Goal: Information Seeking & Learning: Learn about a topic

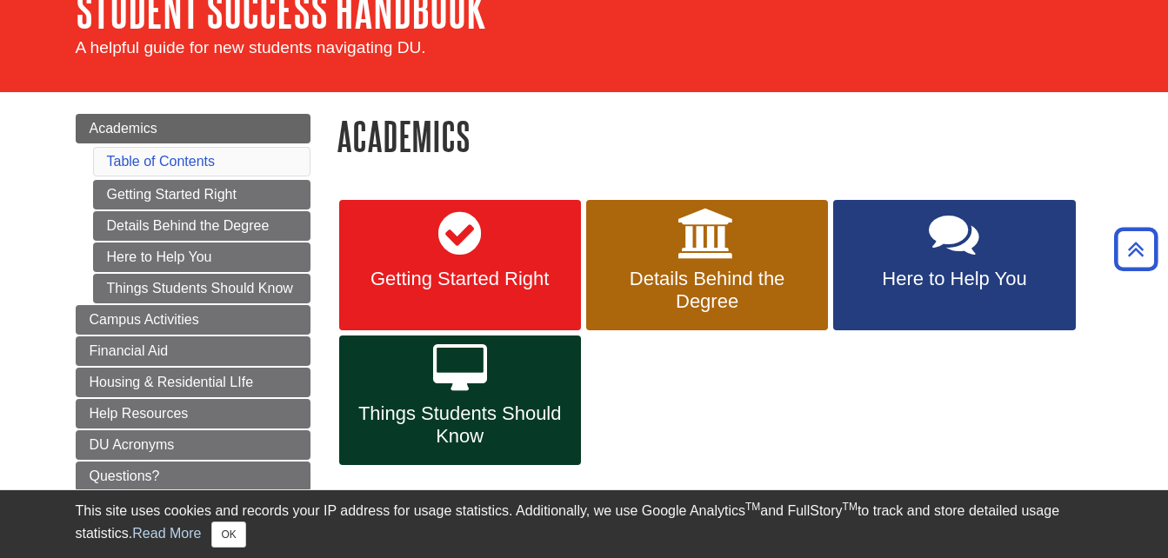
scroll to position [99, 0]
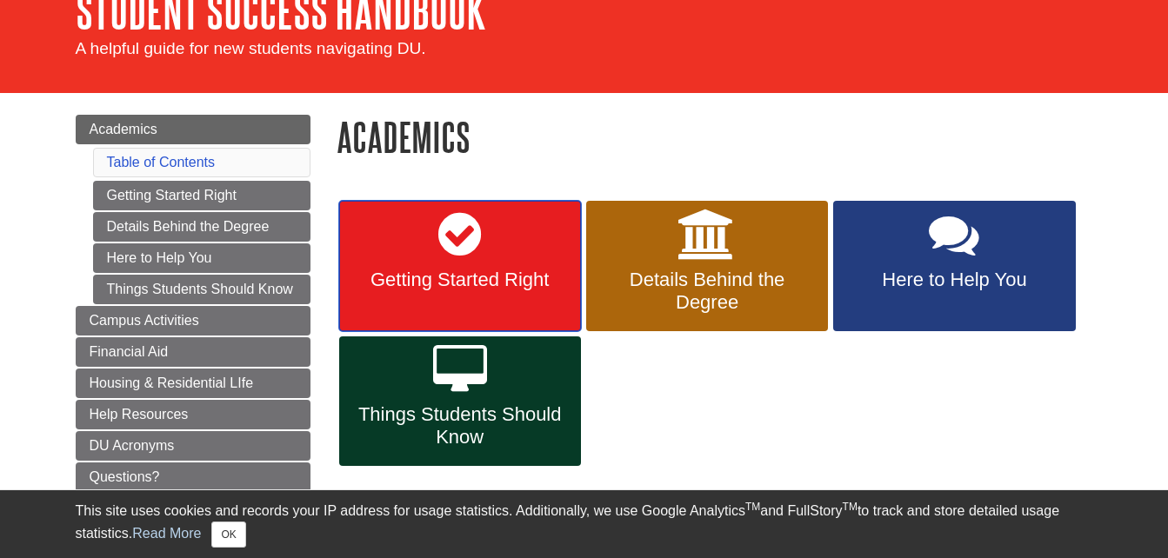
click at [489, 270] on span "Getting Started Right" at bounding box center [460, 280] width 216 height 23
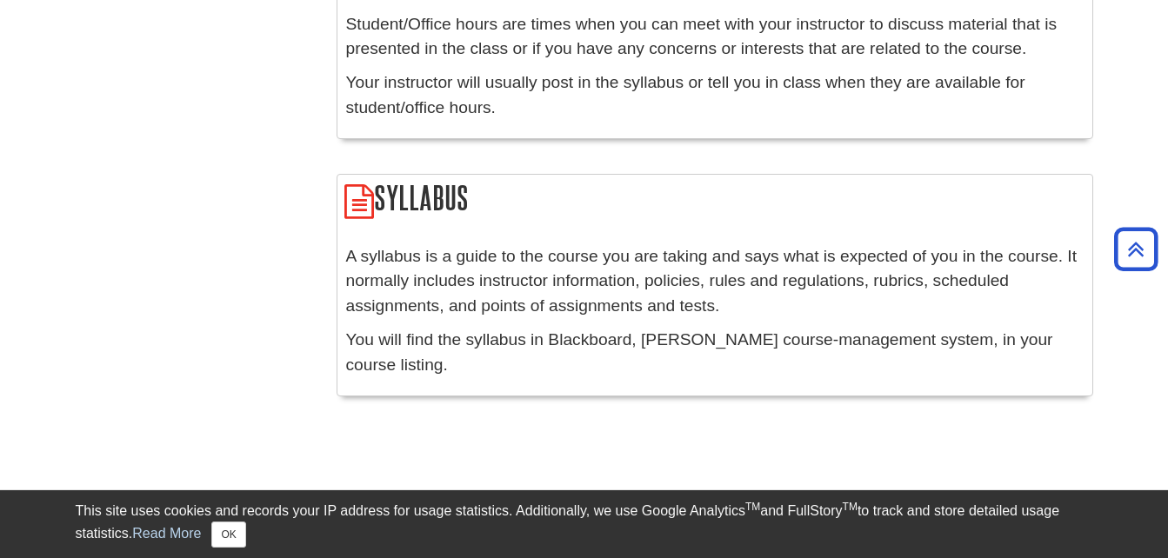
scroll to position [2418, 0]
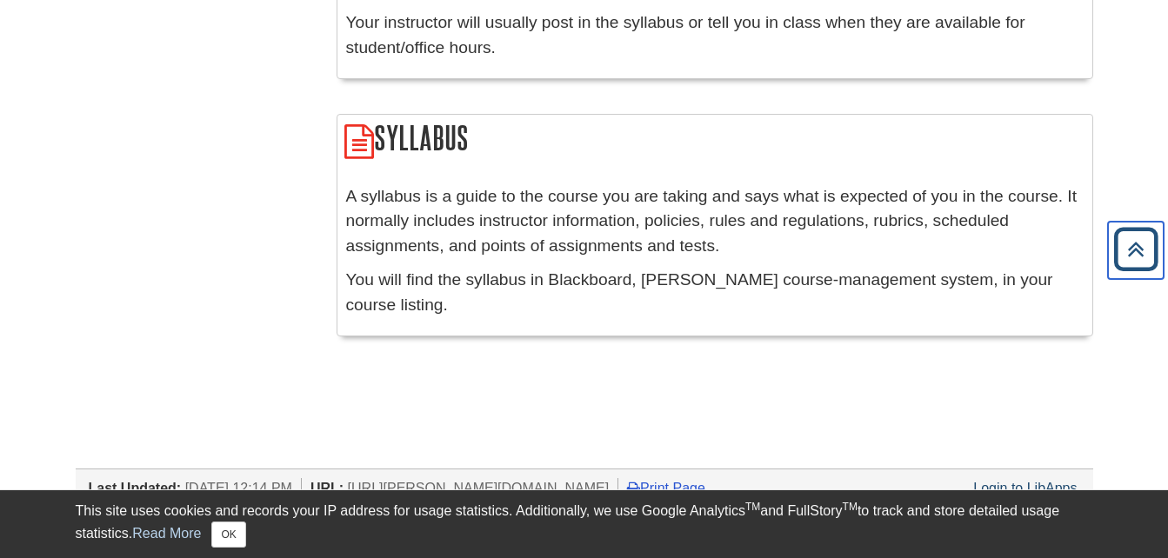
click at [1116, 251] on icon "Back to Top" at bounding box center [1136, 250] width 56 height 56
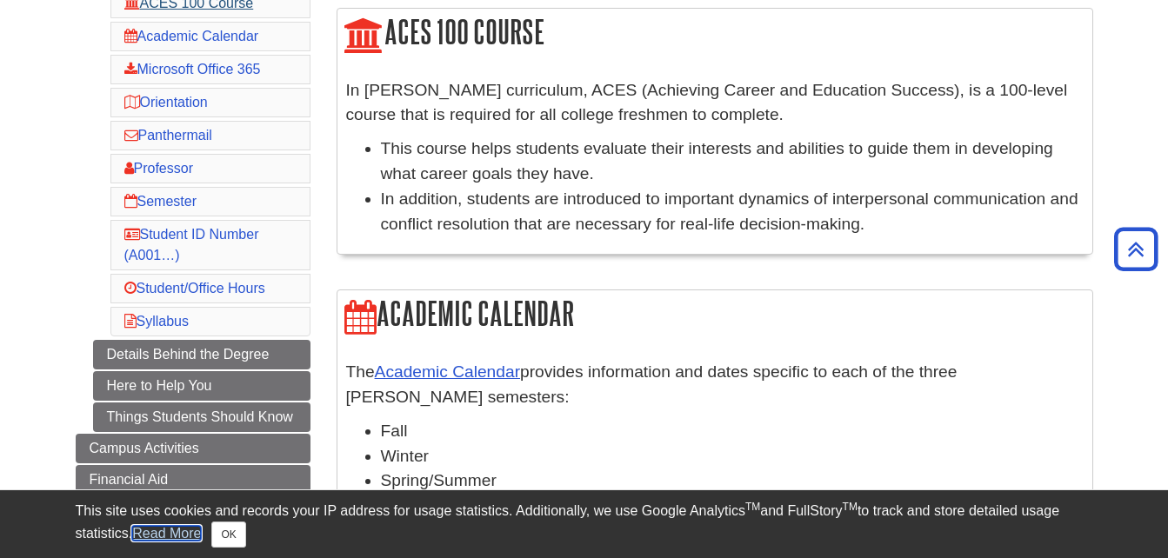
scroll to position [291, 0]
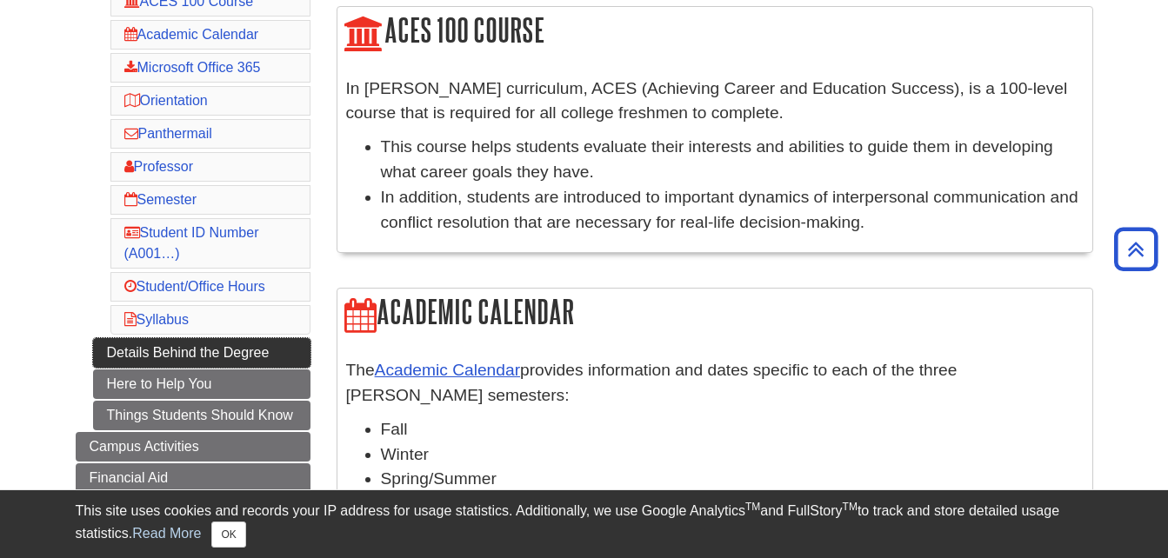
click at [254, 354] on link "Details Behind the Degree" at bounding box center [201, 353] width 217 height 30
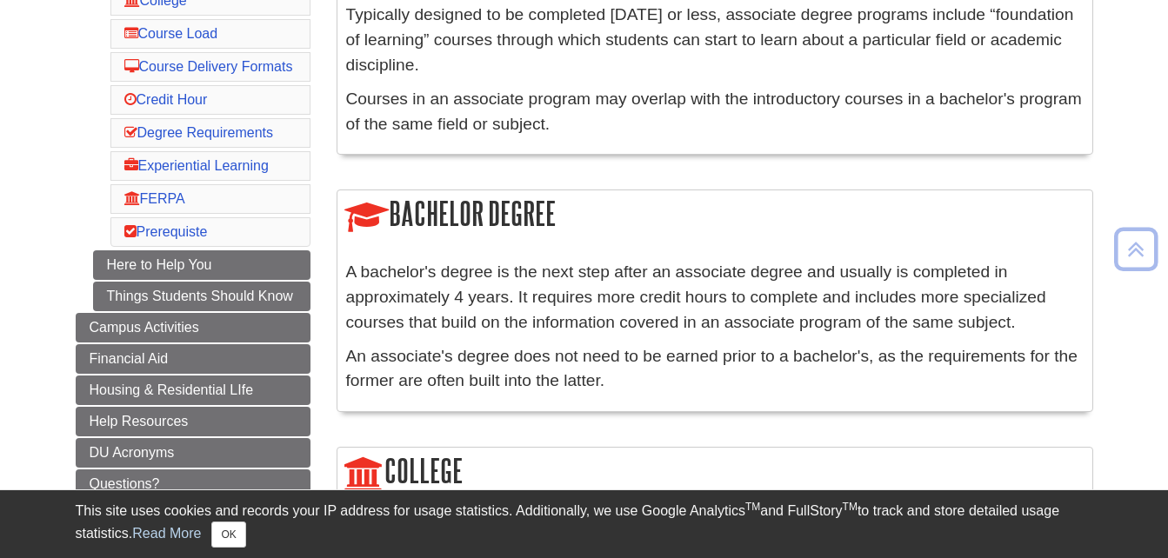
scroll to position [389, 0]
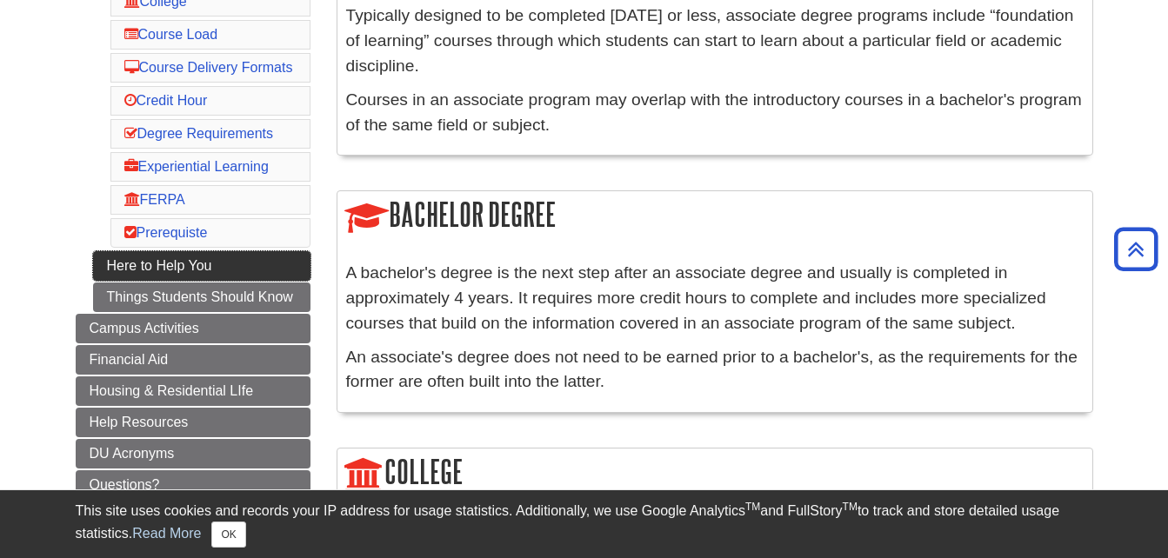
click at [187, 277] on link "Here to Help You" at bounding box center [201, 266] width 217 height 30
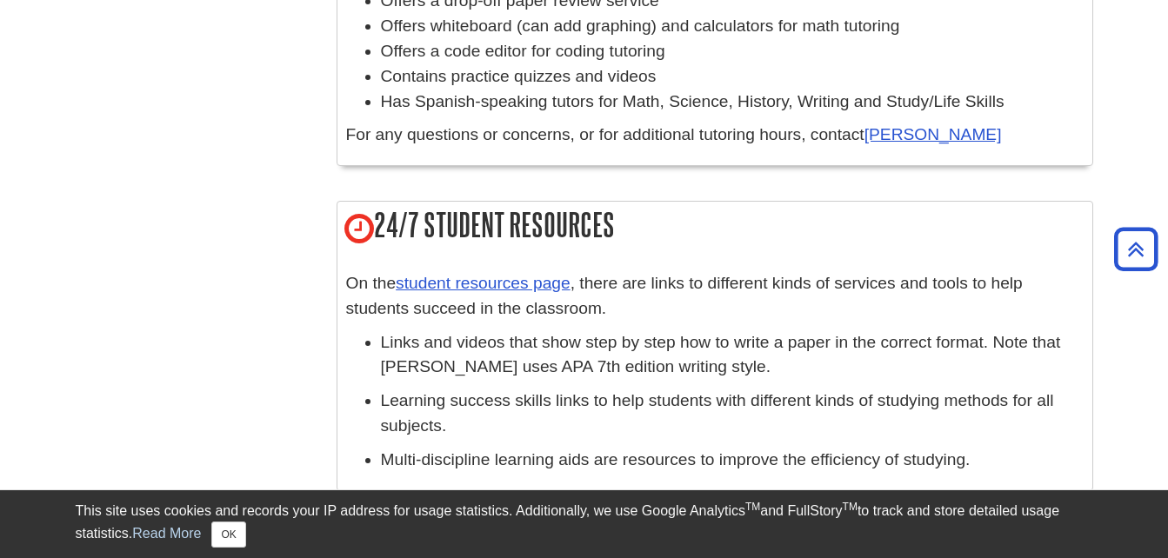
scroll to position [2013, 0]
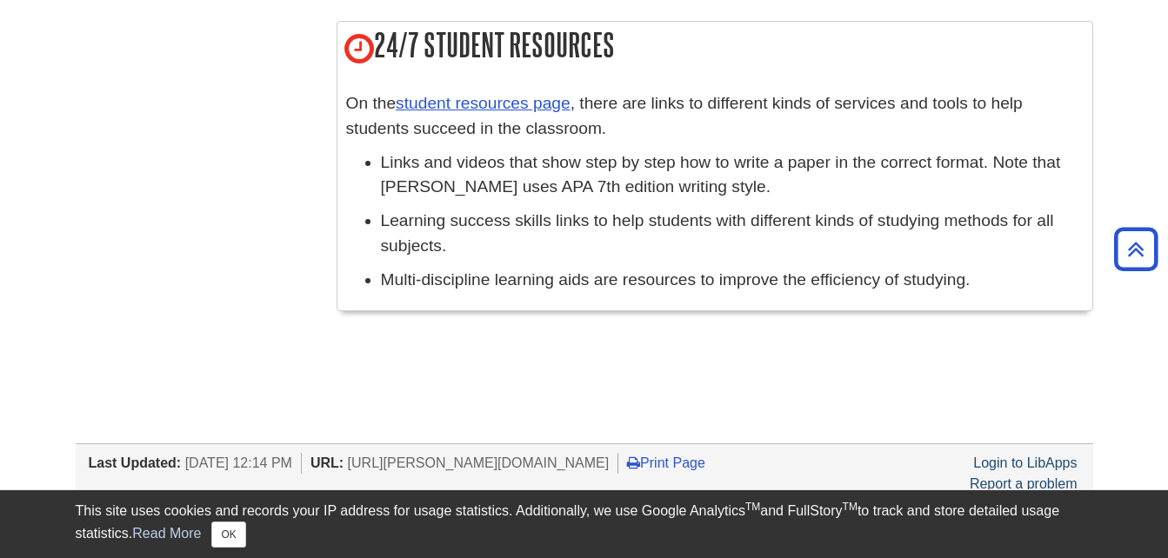
drag, startPoint x: 362, startPoint y: 259, endPoint x: 461, endPoint y: 602, distance: 357.4
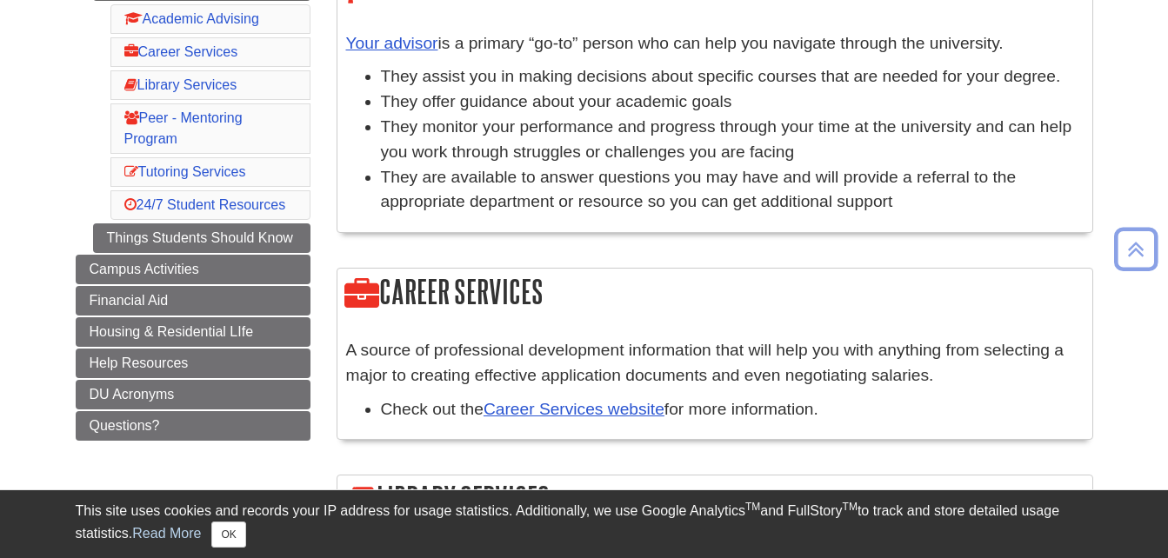
scroll to position [337, 0]
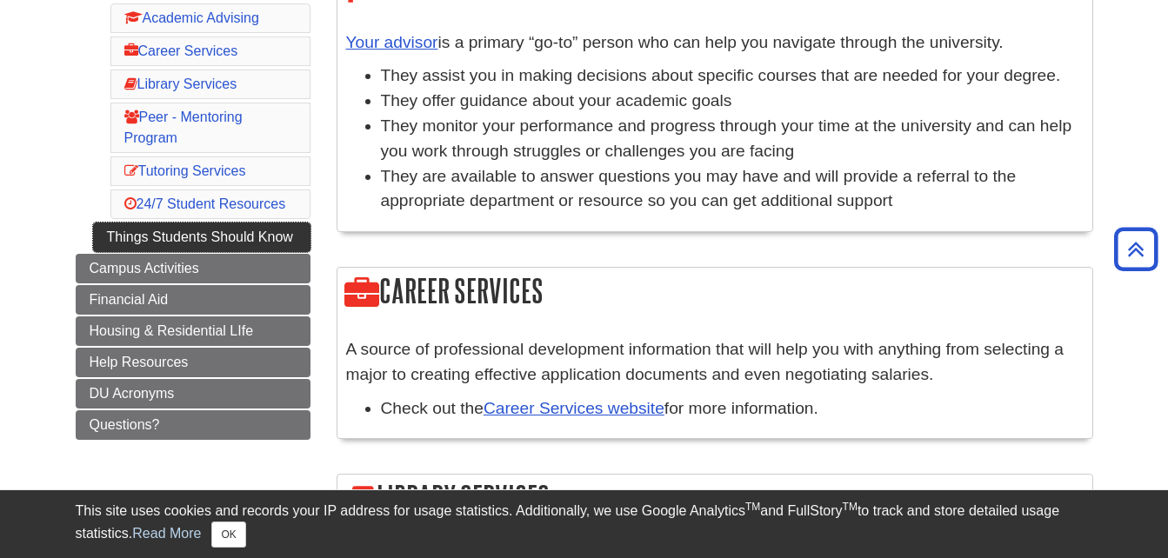
click at [223, 236] on link "Things Students Should Know" at bounding box center [201, 238] width 217 height 30
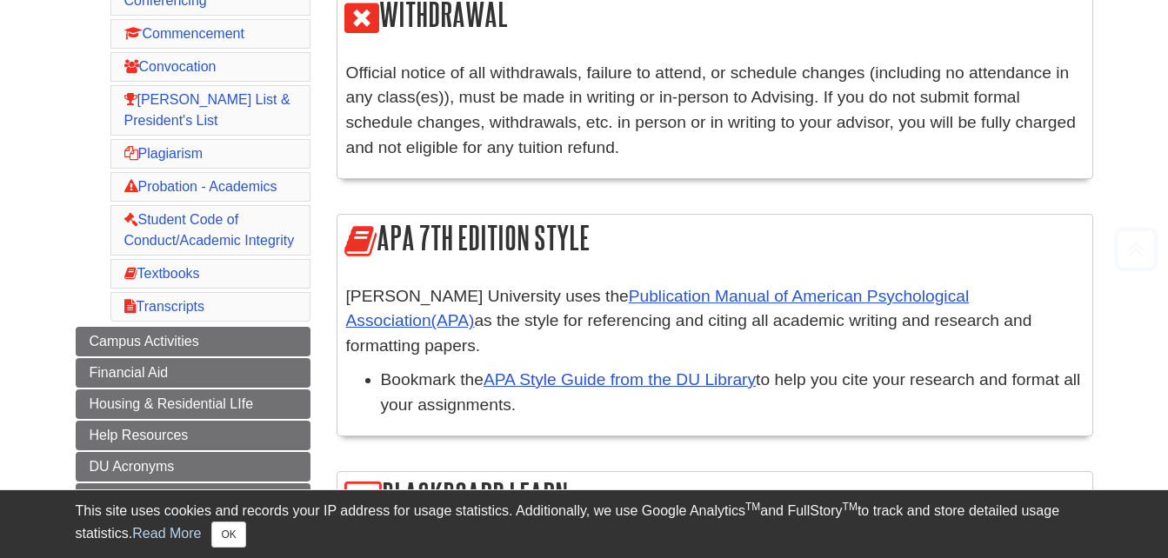
scroll to position [716, 0]
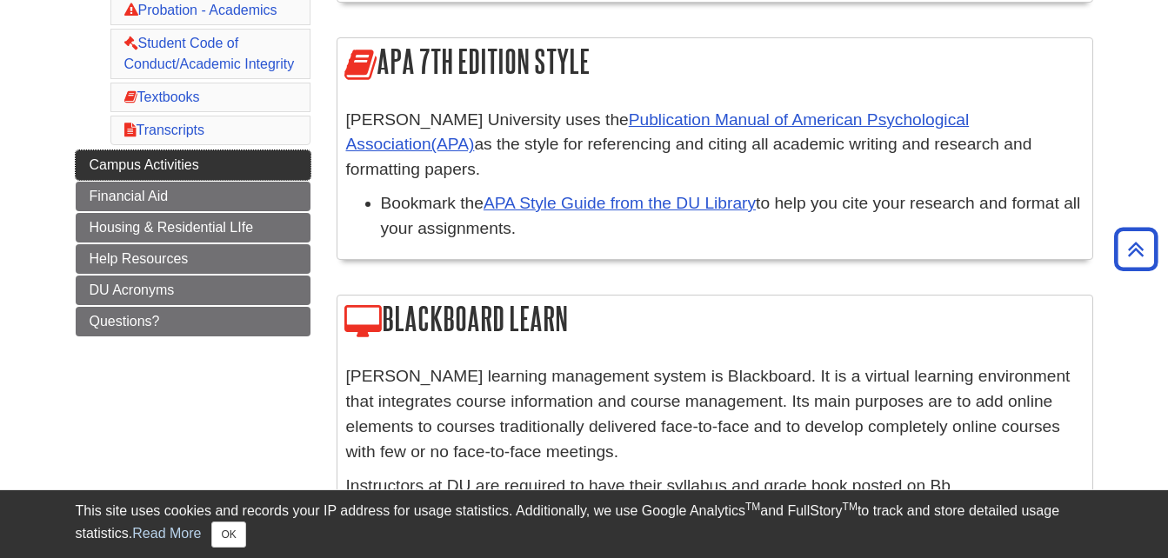
click at [212, 163] on link "Campus Activities" at bounding box center [193, 165] width 235 height 30
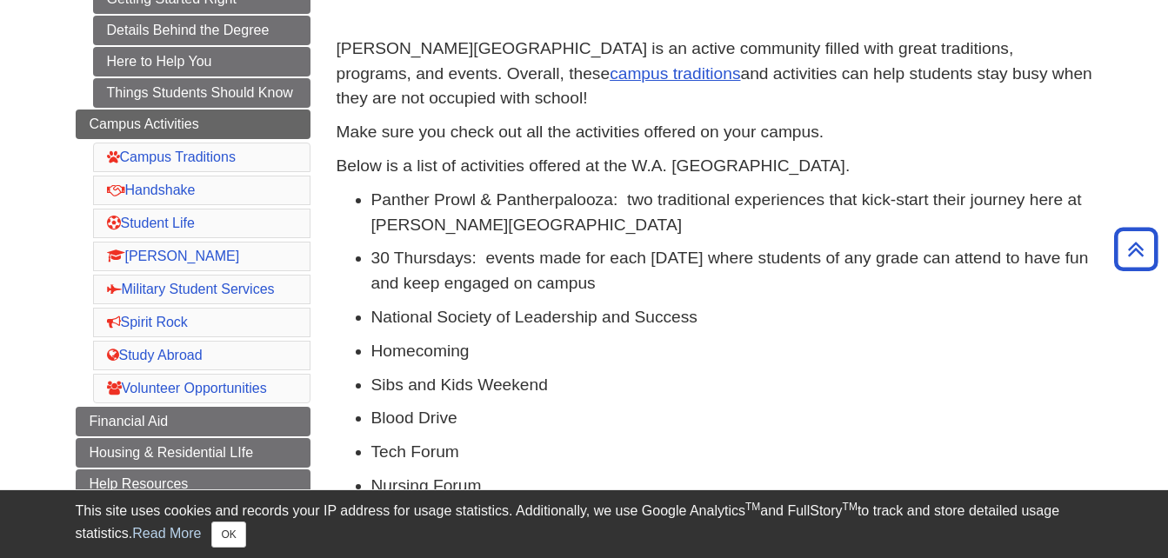
scroll to position [355, 0]
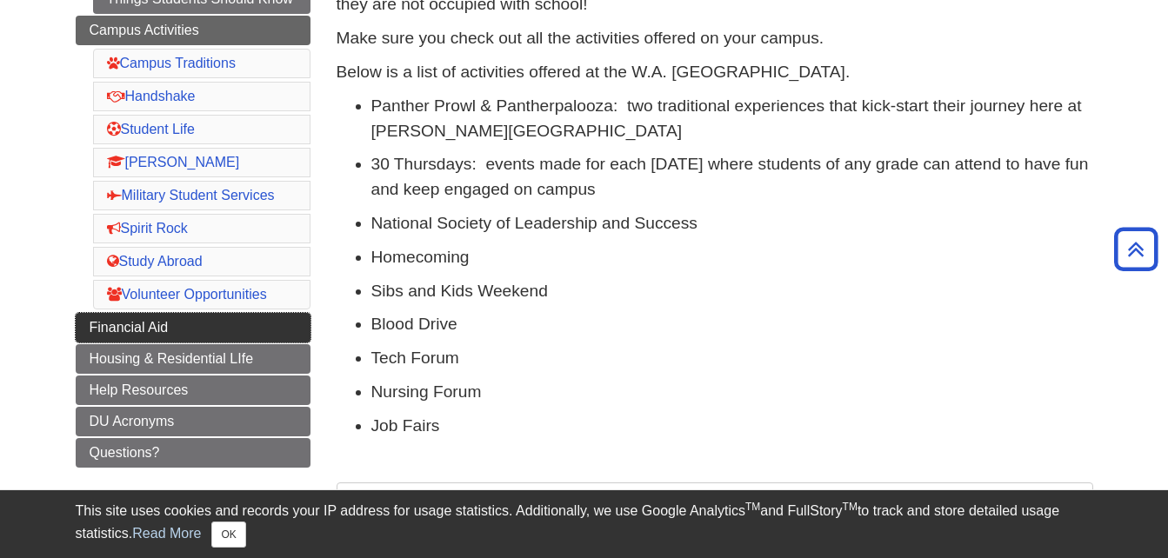
click at [201, 321] on link "Financial Aid" at bounding box center [193, 328] width 235 height 30
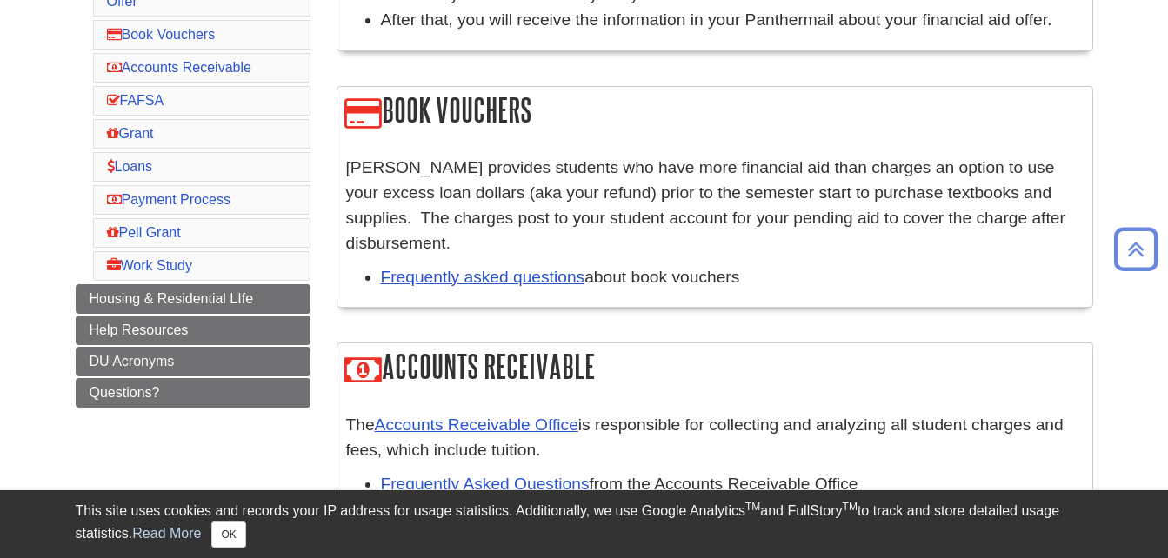
scroll to position [469, 0]
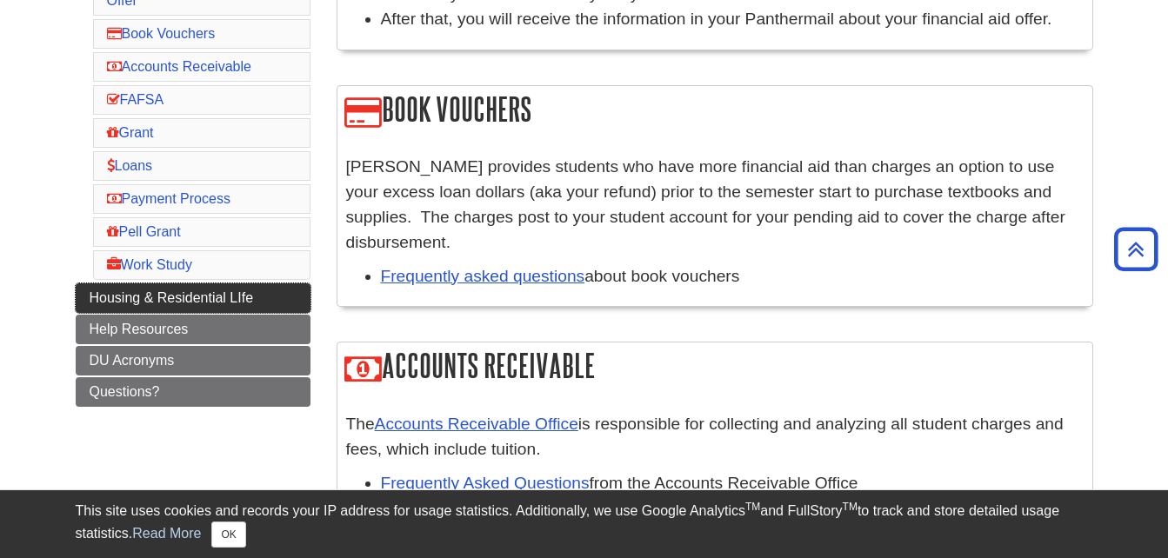
click at [238, 290] on span "Housing & Residential LIfe" at bounding box center [172, 297] width 164 height 15
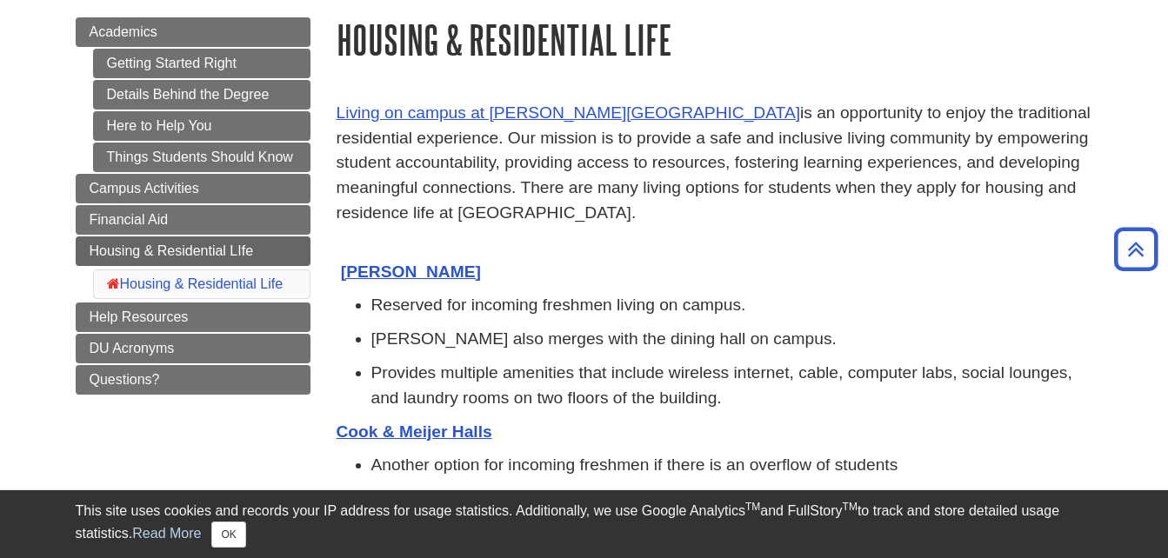
scroll to position [184, 0]
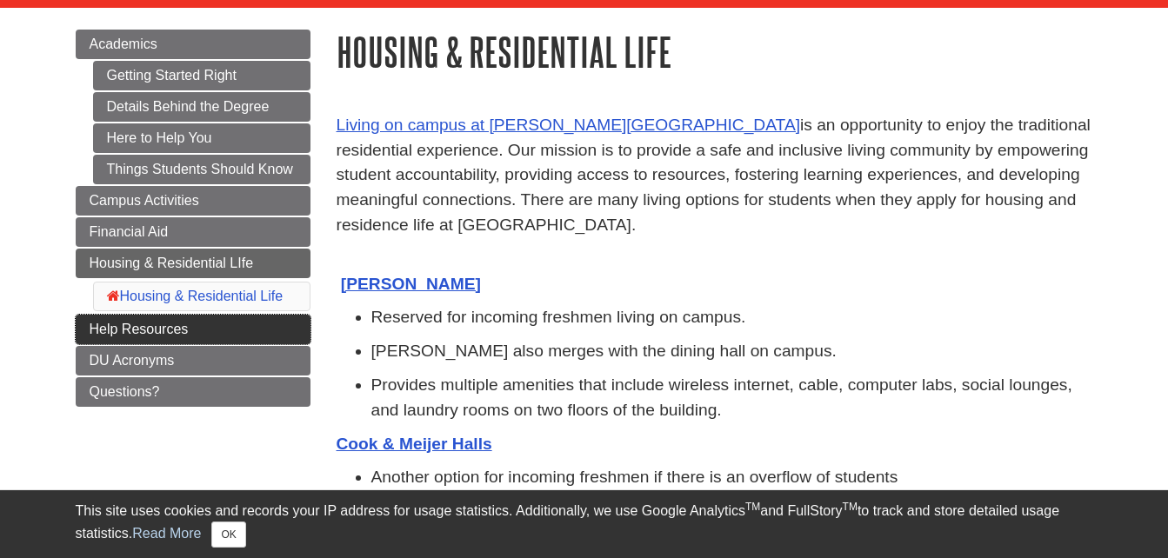
click at [96, 331] on span "Help Resources" at bounding box center [139, 329] width 99 height 15
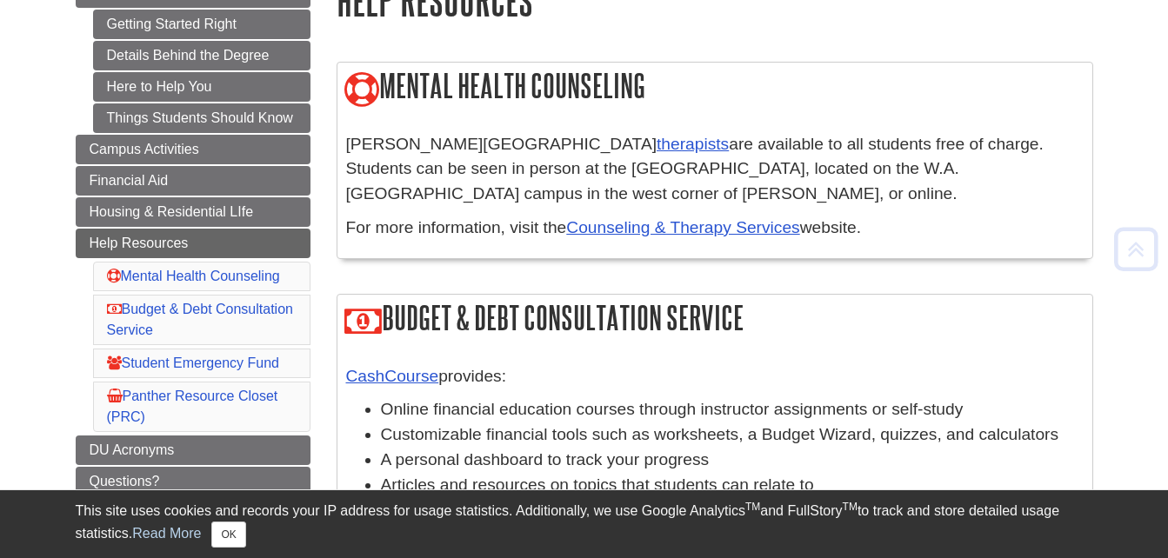
scroll to position [254, 0]
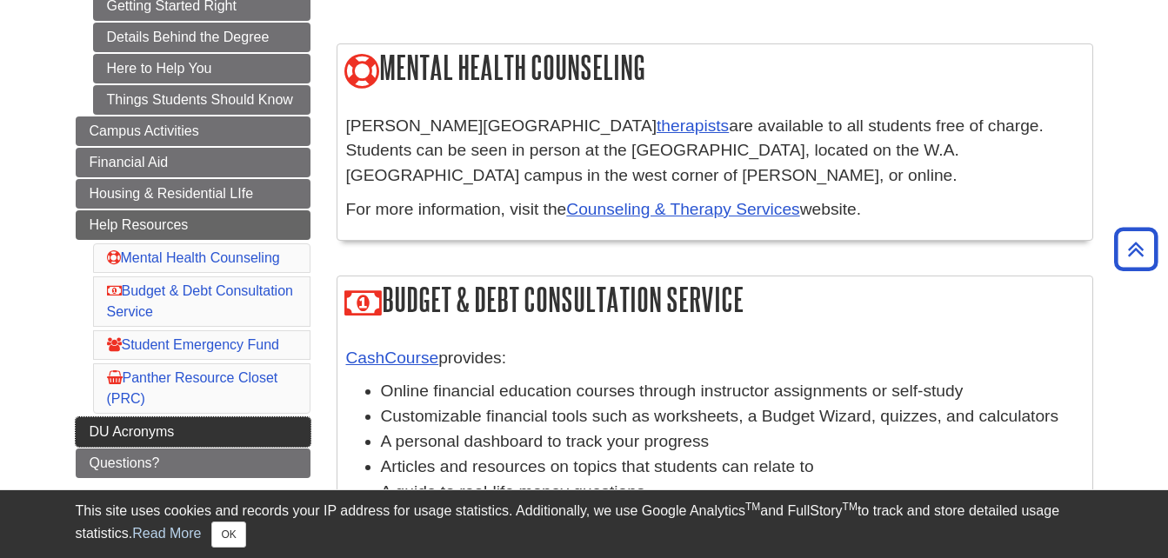
click at [202, 417] on link "DU Acronyms" at bounding box center [193, 432] width 235 height 30
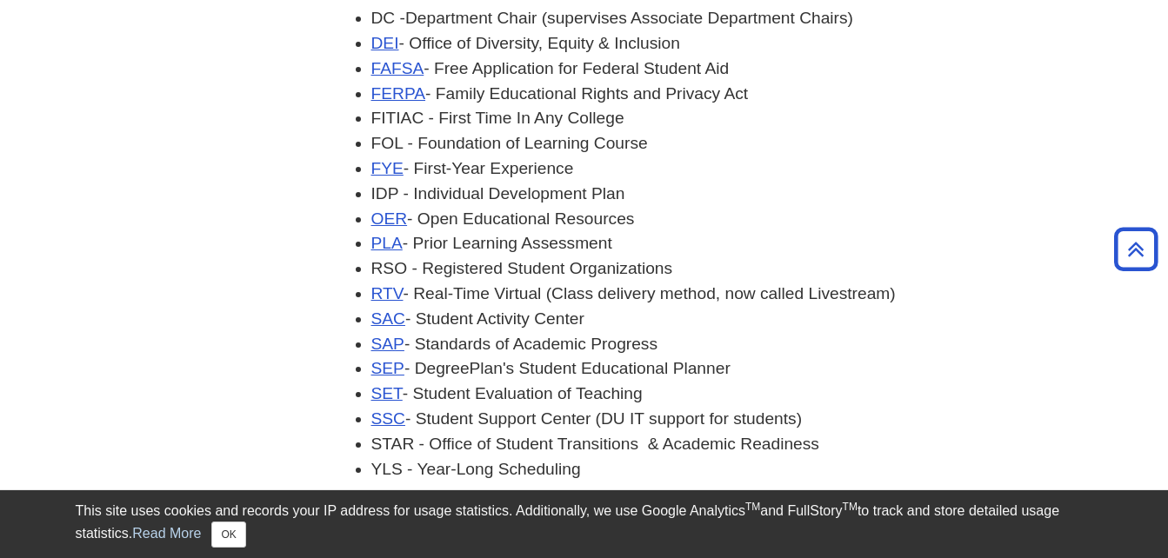
scroll to position [215, 0]
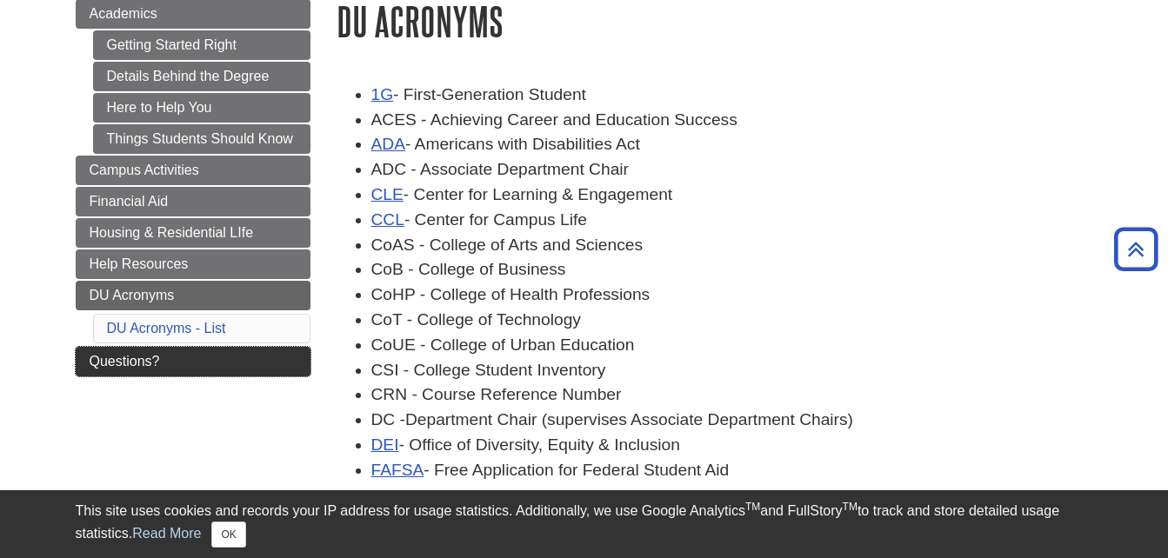
click at [114, 369] on link "Questions?" at bounding box center [193, 362] width 235 height 30
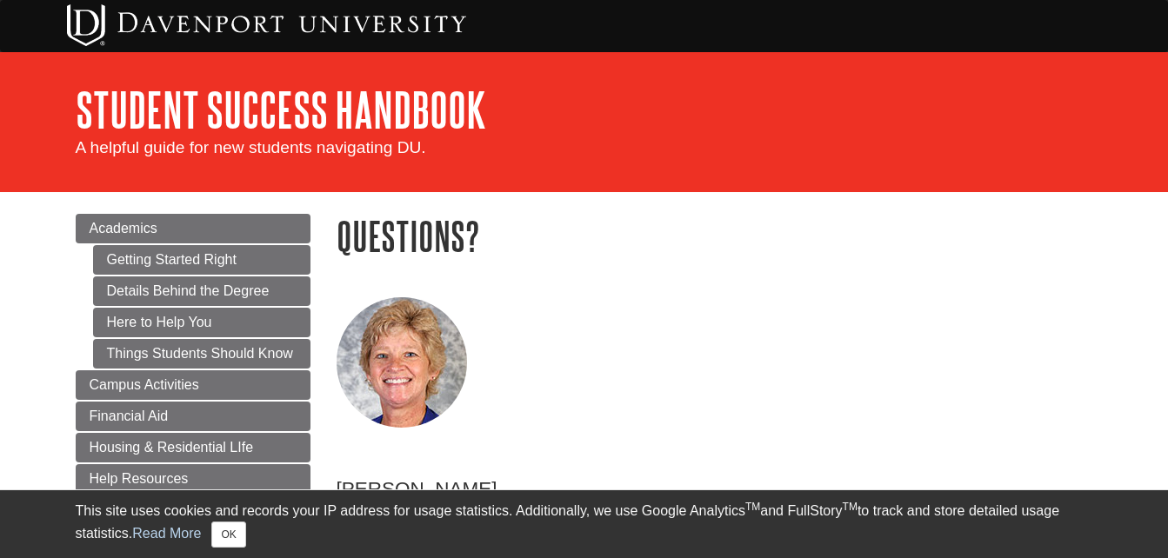
scroll to position [330, 0]
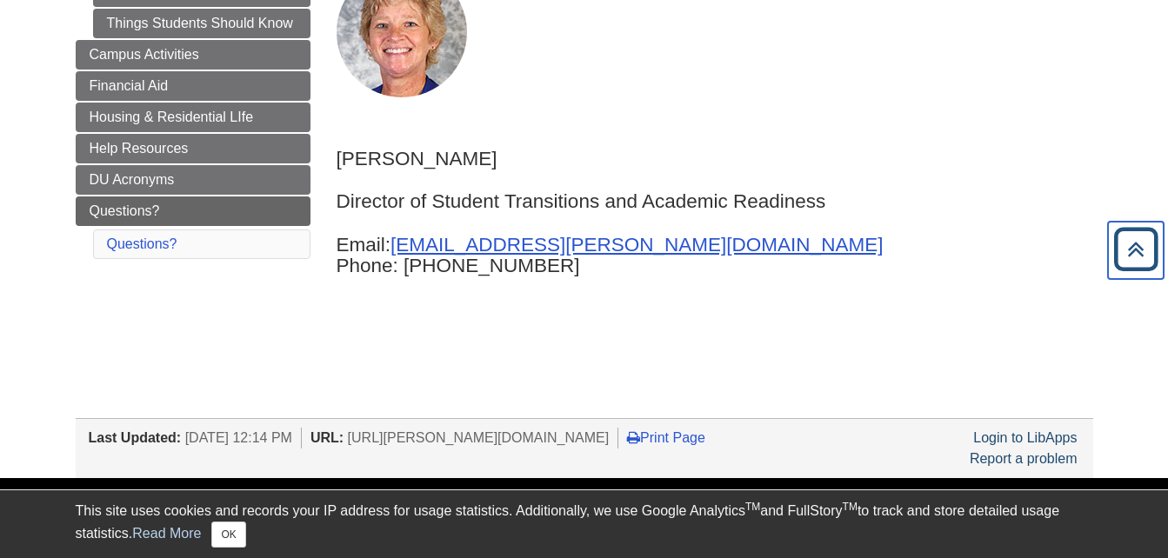
click at [1126, 241] on icon "Back to Top" at bounding box center [1136, 250] width 56 height 56
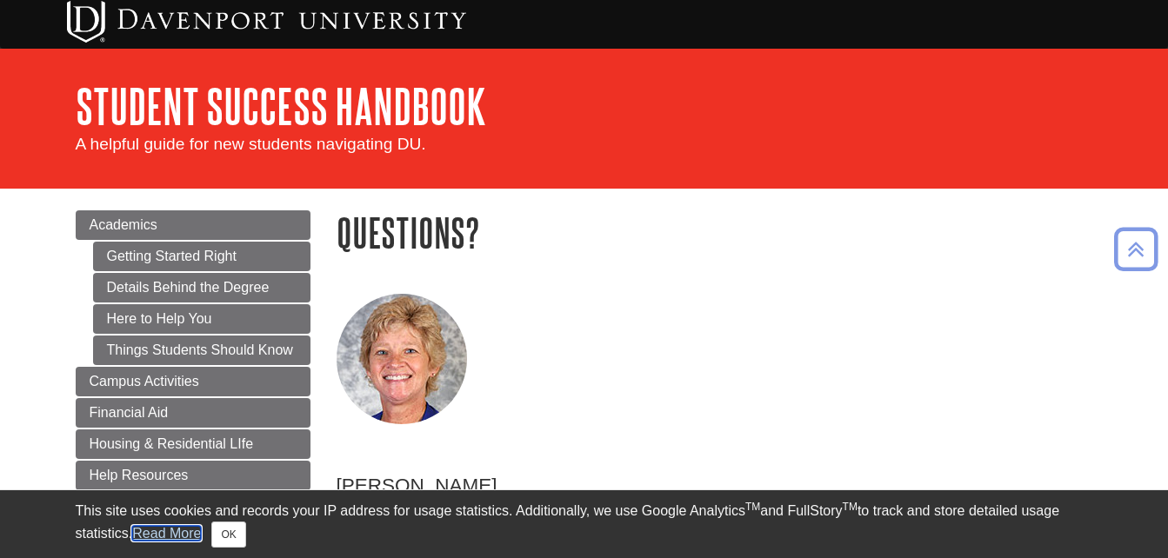
scroll to position [0, 0]
